Goal: Find specific page/section: Find specific page/section

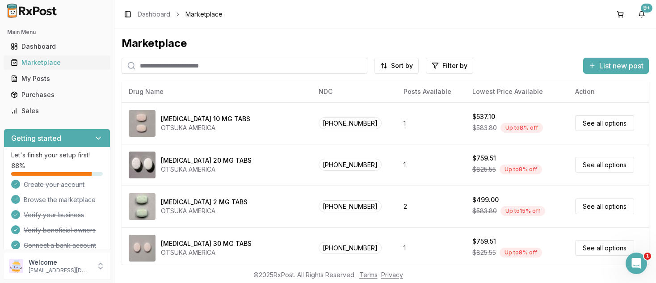
click at [35, 62] on div "Marketplace" at bounding box center [57, 62] width 92 height 9
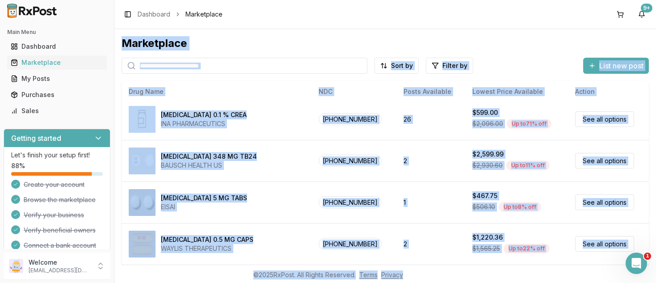
scroll to position [30, 0]
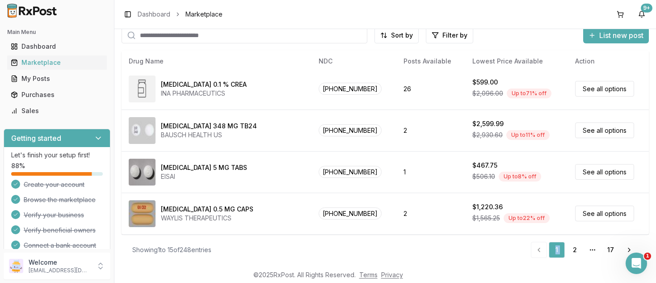
drag, startPoint x: 570, startPoint y: 236, endPoint x: 573, endPoint y: 291, distance: 54.6
click at [573, 234] on div "Drug Name NDC Posts Available Lowest Price Available Action [MEDICAL_DATA] 10 M…" at bounding box center [385, 142] width 527 height 184
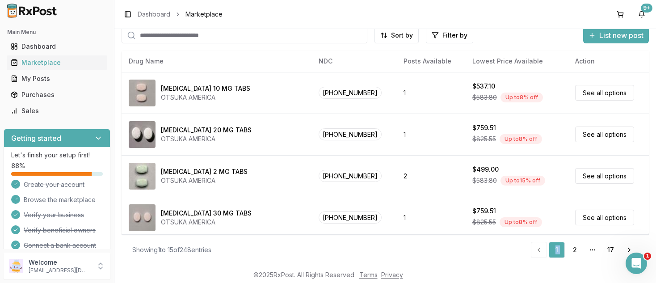
scroll to position [461, 0]
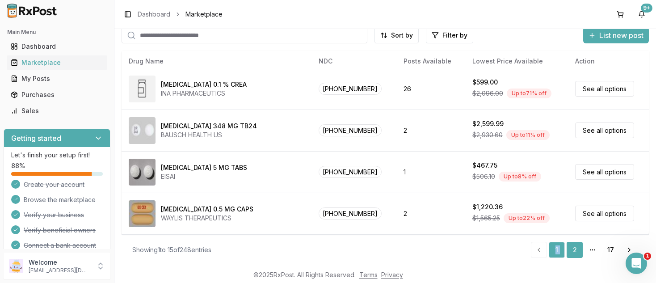
click at [573, 248] on link "2" at bounding box center [574, 250] width 16 height 16
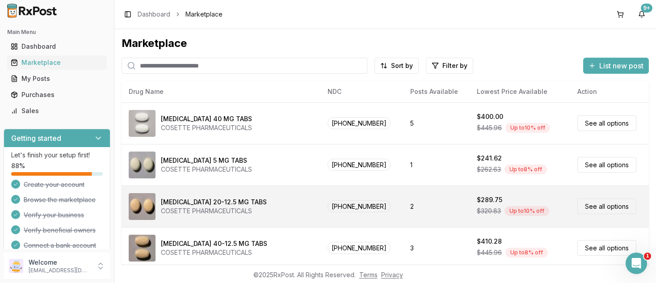
scroll to position [30, 0]
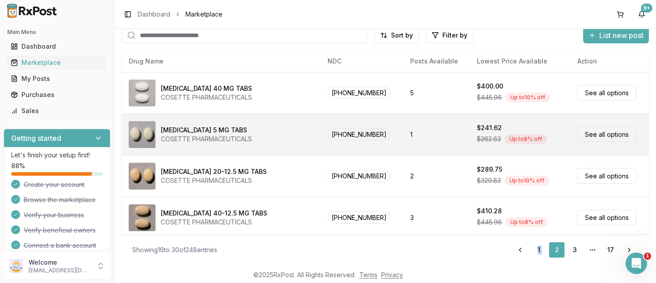
click at [298, 155] on td "[MEDICAL_DATA] 5 MG TABS COSETTE PHARMACEUTICALS" at bounding box center [221, 134] width 199 height 42
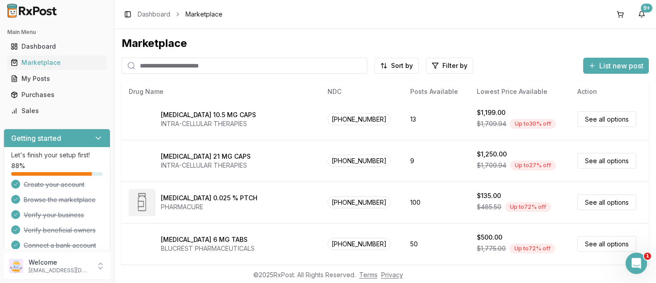
scroll to position [30, 0]
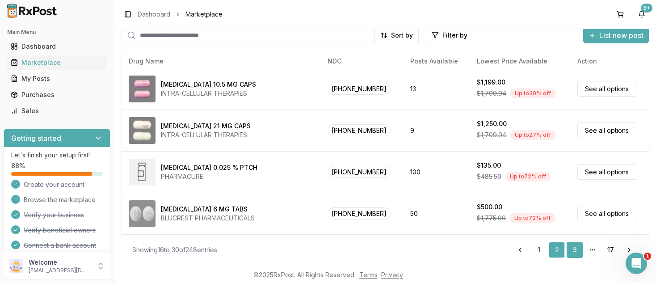
click at [577, 250] on link "3" at bounding box center [574, 250] width 16 height 16
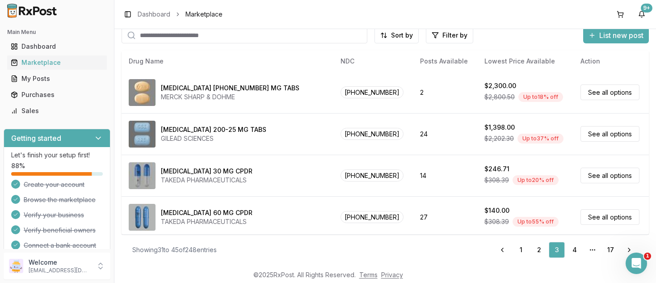
scroll to position [461, 0]
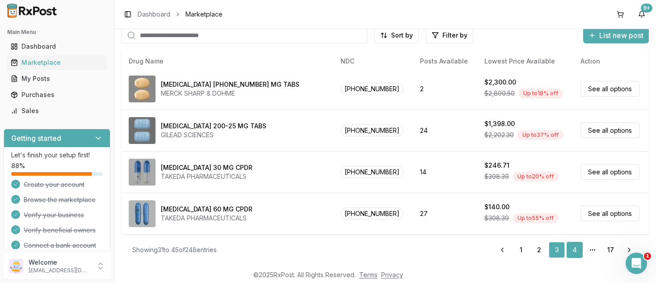
click at [574, 247] on link "4" at bounding box center [574, 250] width 16 height 16
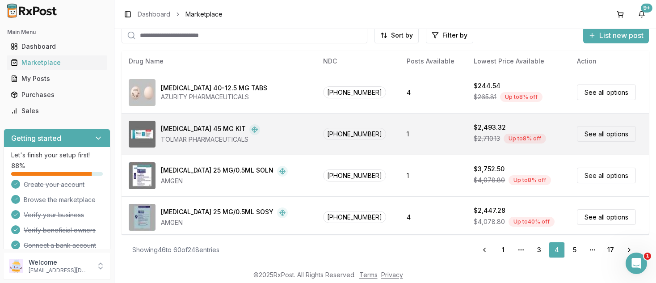
scroll to position [461, 0]
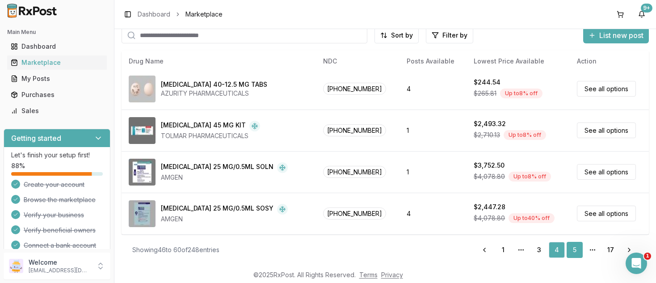
click at [573, 252] on link "5" at bounding box center [574, 250] width 16 height 16
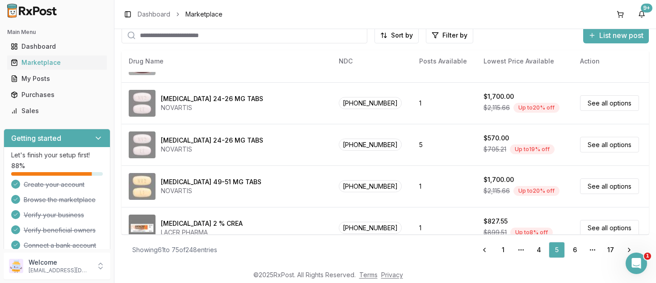
scroll to position [461, 0]
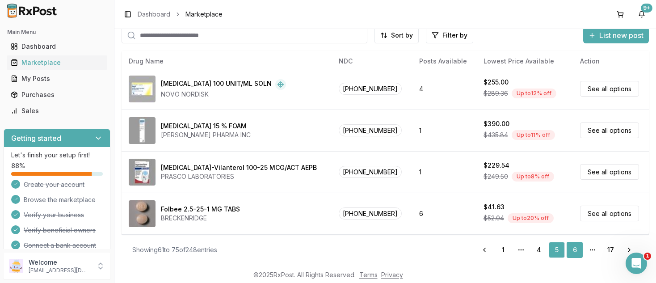
click at [571, 248] on link "6" at bounding box center [574, 250] width 16 height 16
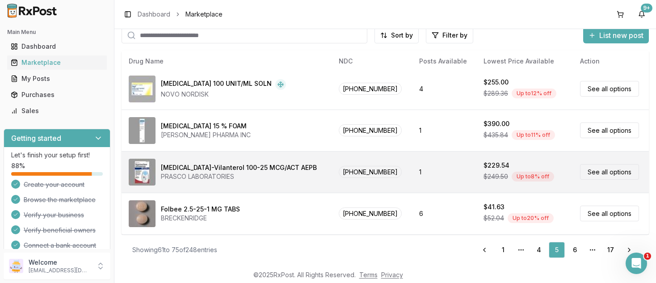
scroll to position [0, 0]
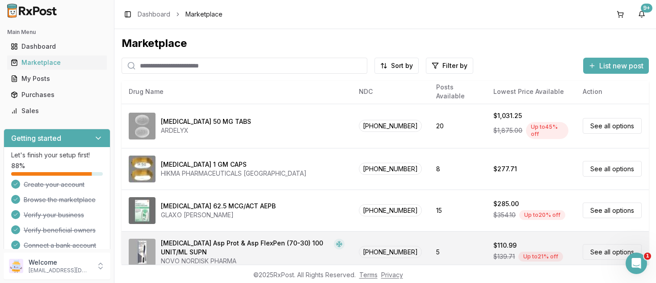
scroll to position [30, 0]
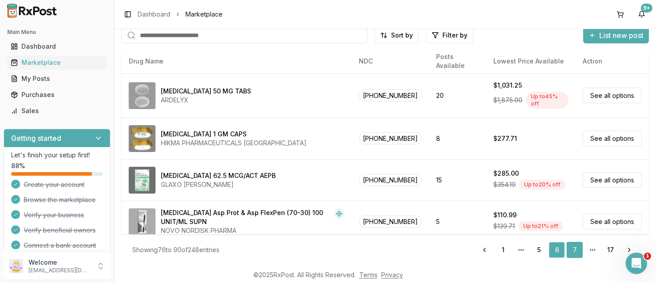
click at [576, 252] on link "7" at bounding box center [574, 250] width 16 height 16
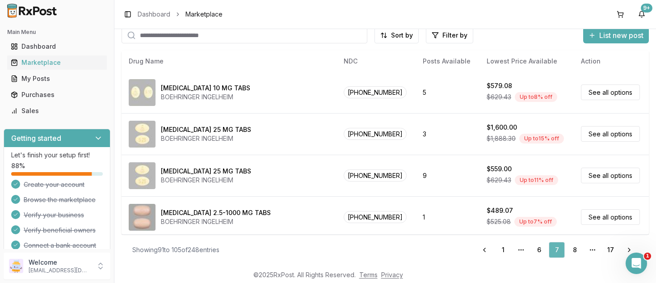
scroll to position [461, 0]
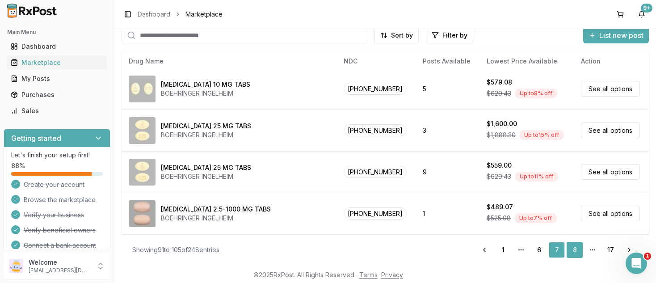
click at [575, 251] on link "8" at bounding box center [574, 250] width 16 height 16
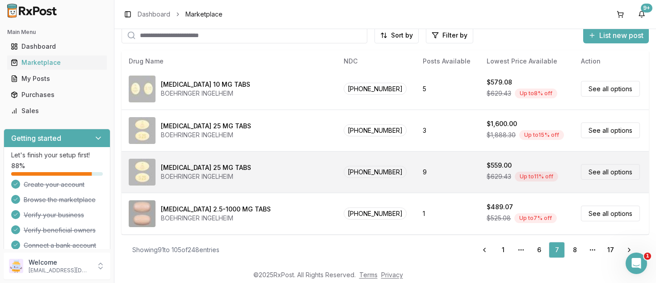
scroll to position [0, 0]
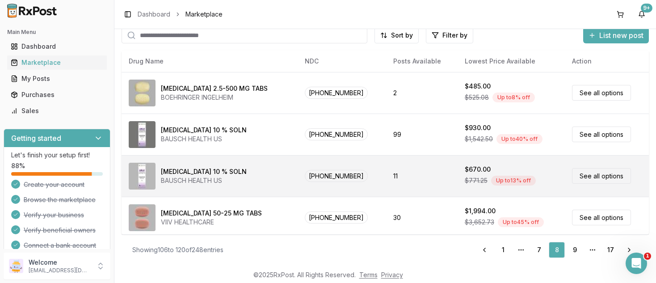
scroll to position [461, 0]
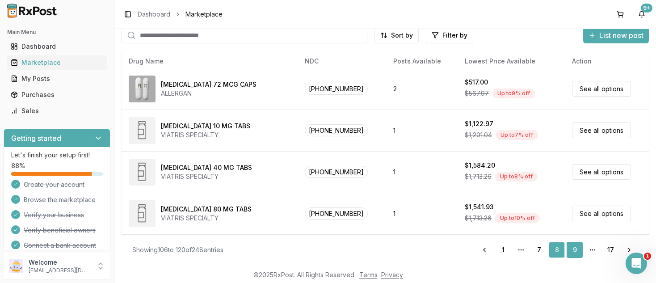
click at [571, 250] on link "9" at bounding box center [574, 250] width 16 height 16
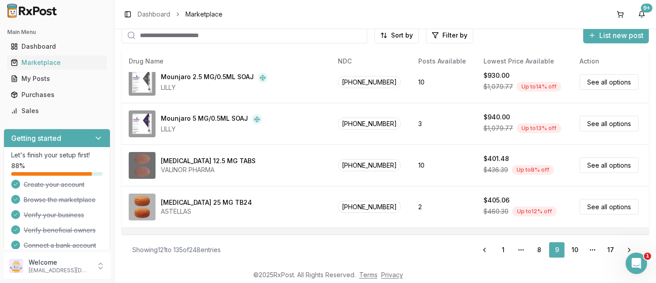
scroll to position [461, 0]
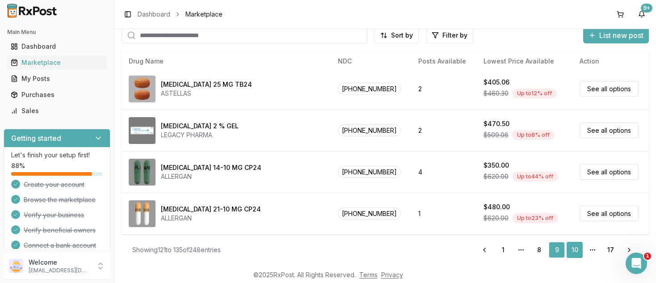
click at [577, 255] on link "10" at bounding box center [574, 250] width 16 height 16
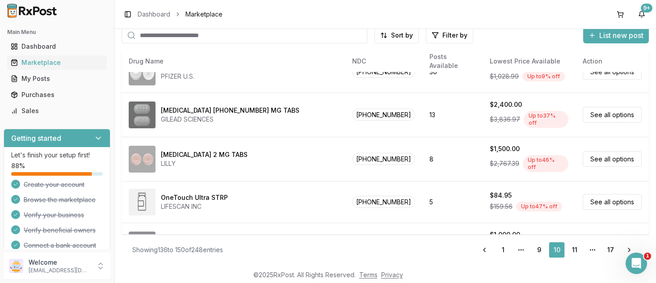
scroll to position [461, 0]
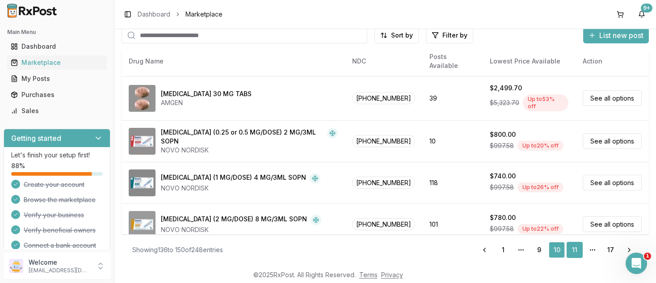
click at [572, 250] on link "11" at bounding box center [574, 250] width 16 height 16
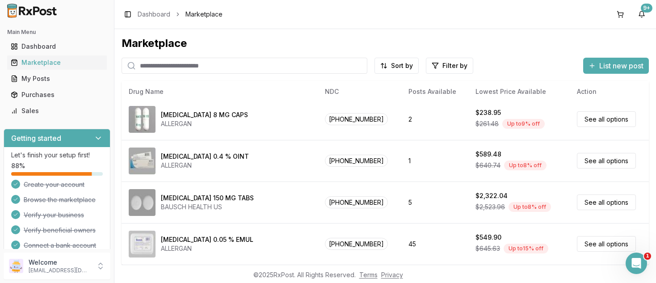
scroll to position [30, 0]
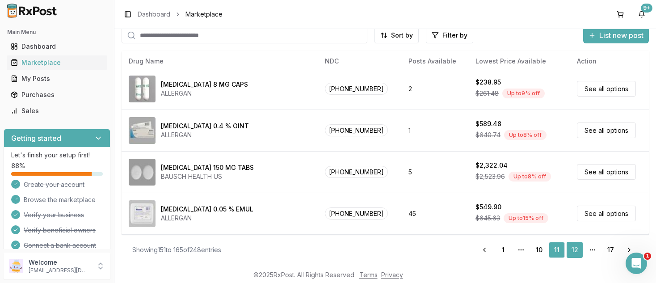
click at [575, 251] on link "12" at bounding box center [574, 250] width 16 height 16
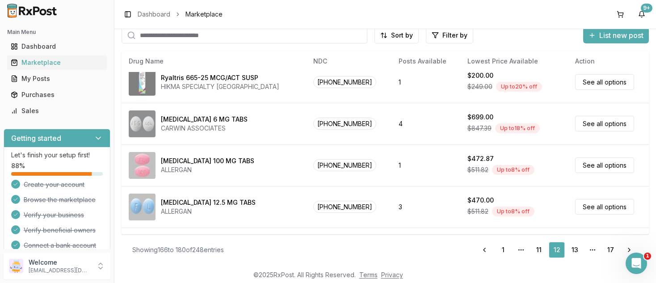
scroll to position [461, 0]
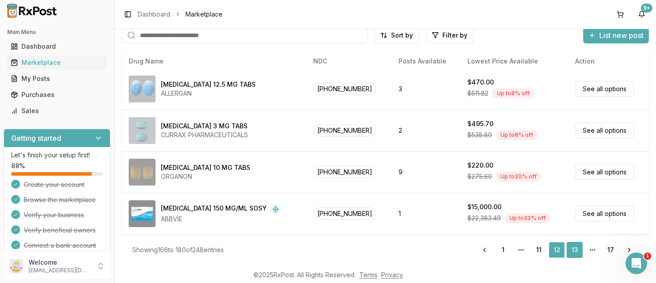
click at [573, 248] on link "13" at bounding box center [574, 250] width 16 height 16
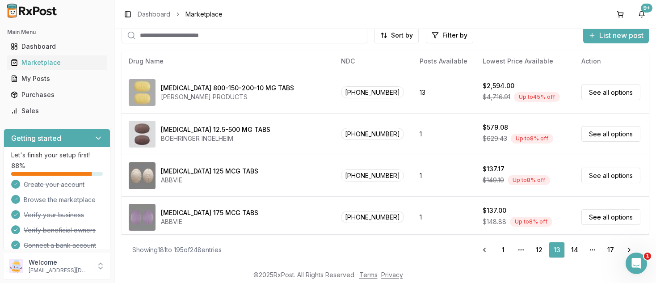
scroll to position [461, 0]
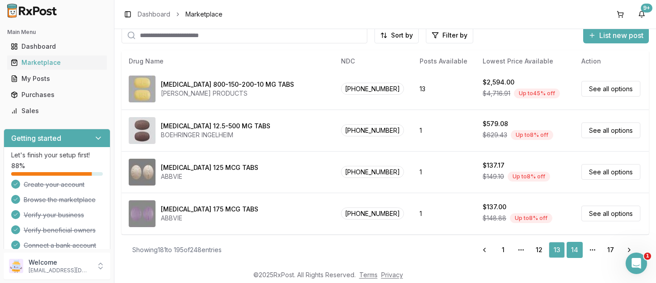
click at [573, 250] on link "14" at bounding box center [574, 250] width 16 height 16
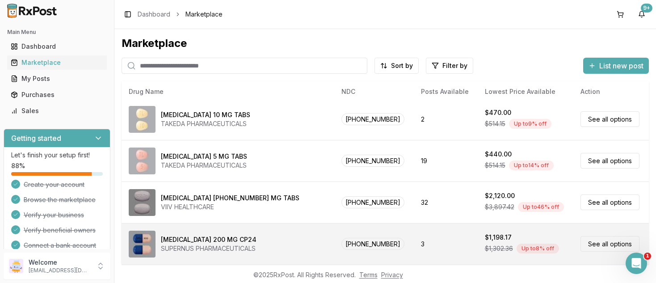
scroll to position [30, 0]
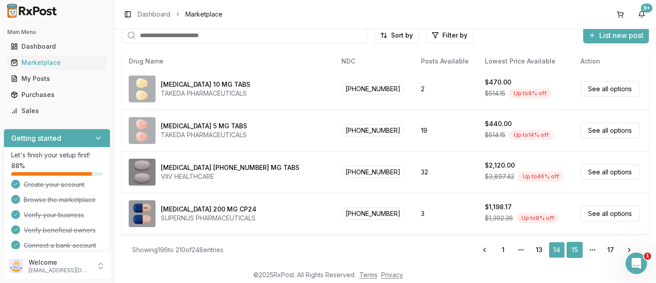
click at [577, 249] on link "15" at bounding box center [574, 250] width 16 height 16
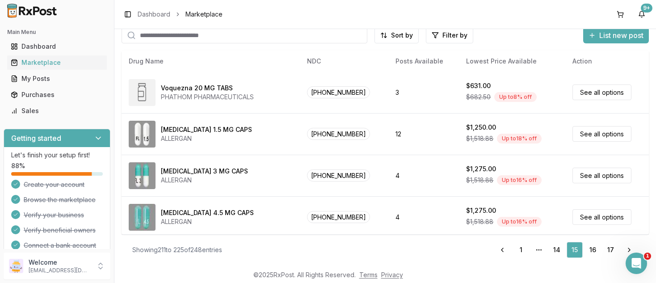
scroll to position [461, 0]
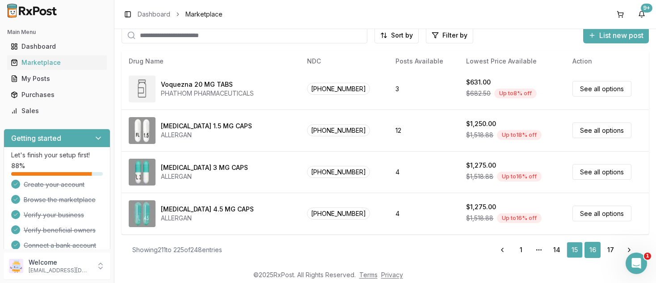
click at [592, 249] on link "16" at bounding box center [592, 250] width 16 height 16
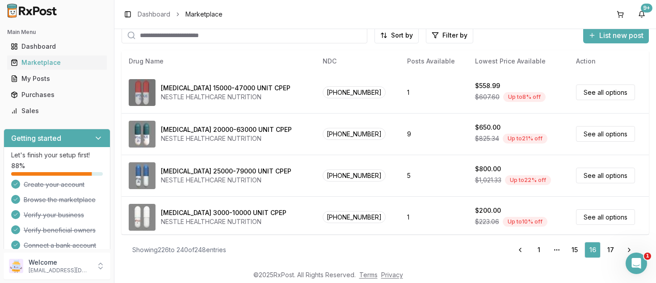
scroll to position [461, 0]
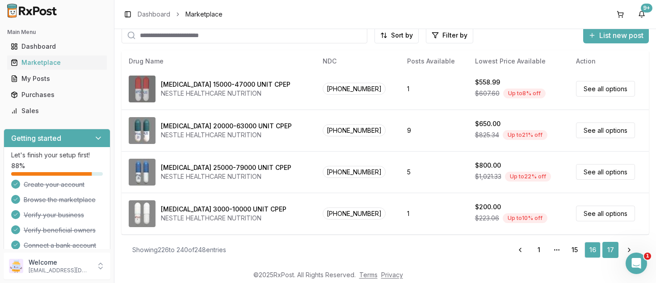
click at [610, 250] on link "17" at bounding box center [610, 250] width 16 height 16
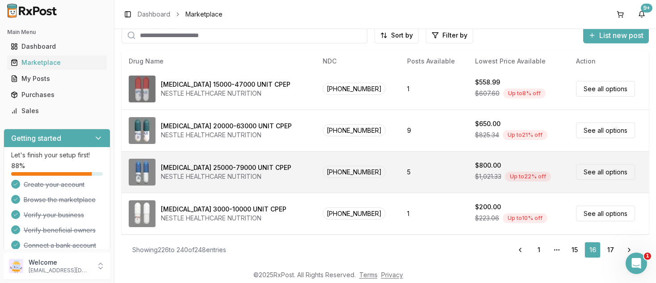
scroll to position [0, 0]
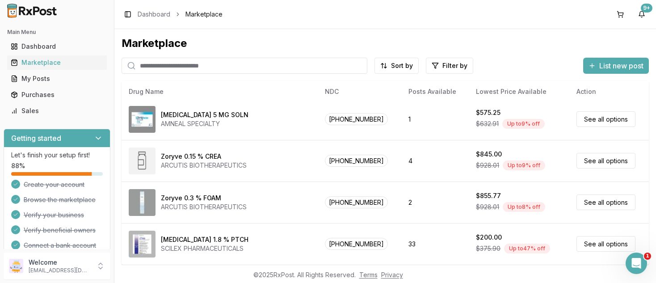
scroll to position [30, 0]
